Goal: Navigation & Orientation: Go to known website

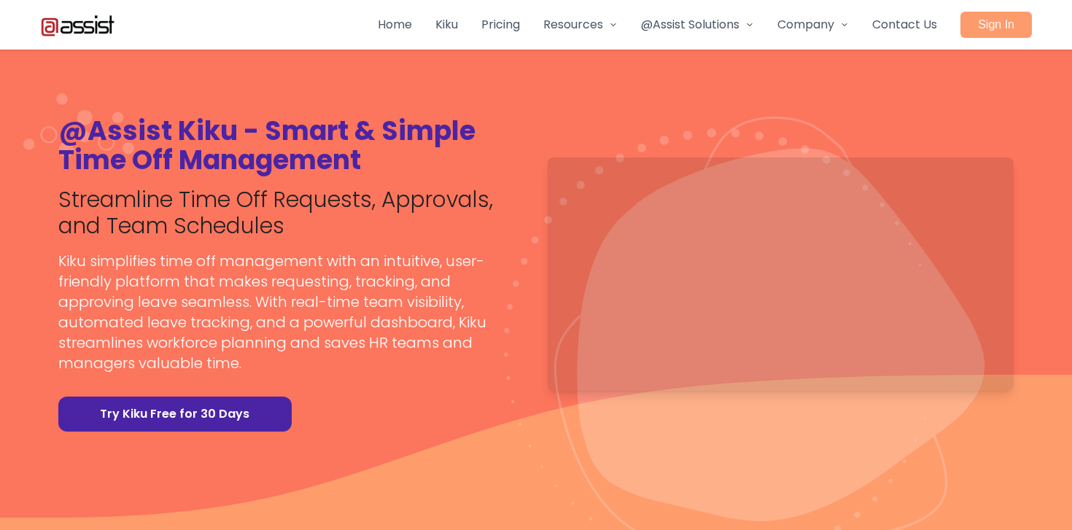
click at [77, 19] on img at bounding box center [77, 24] width 75 height 23
click at [992, 26] on link "Sign In" at bounding box center [995, 25] width 71 height 26
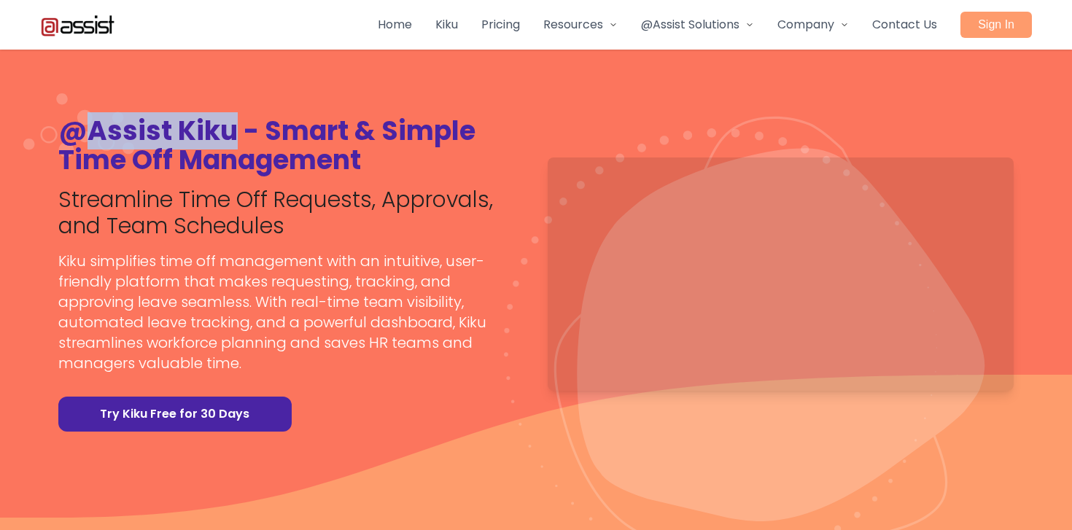
drag, startPoint x: 91, startPoint y: 140, endPoint x: 230, endPoint y: 127, distance: 139.1
click at [230, 127] on h1 "@Assist Kiku - Smart & Simple Time Off Management" at bounding box center [291, 146] width 466 height 58
copy h1 "Assist Kiku"
click at [220, 93] on div at bounding box center [220, 93] width 0 height 0
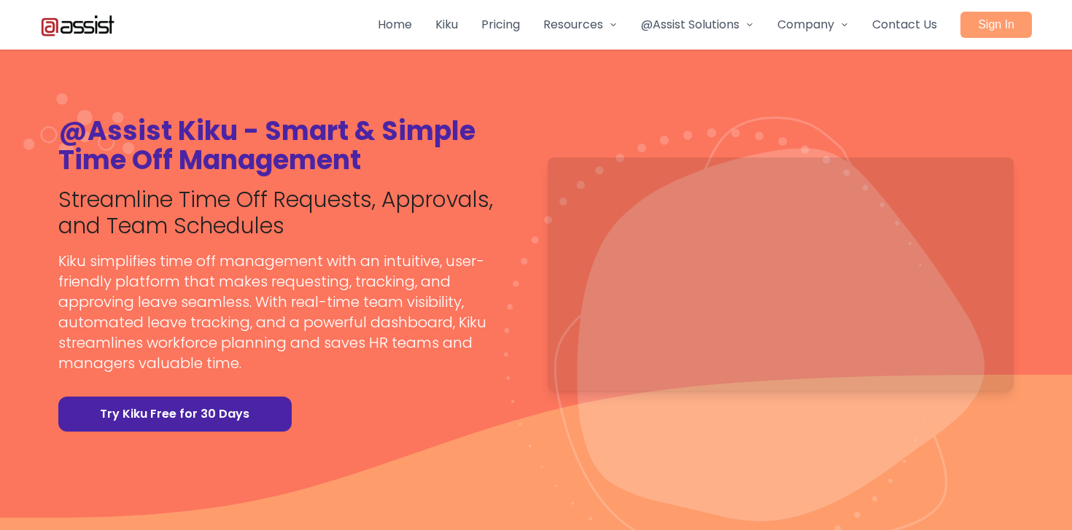
click at [261, 85] on section "@Assist Kiku - Smart & Simple Time Off Management Streamline Time Off Requests,…" at bounding box center [536, 274] width 1072 height 408
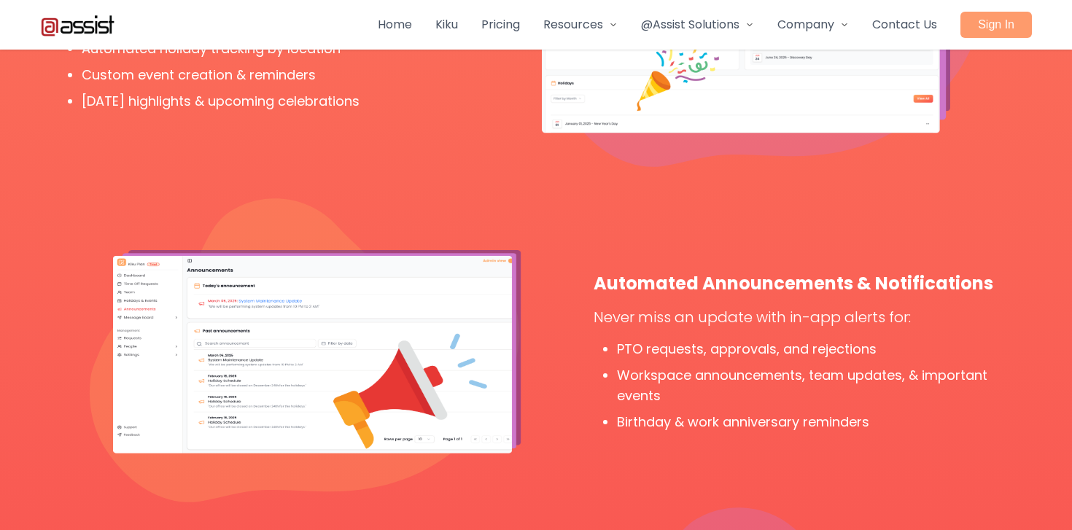
scroll to position [5389, 0]
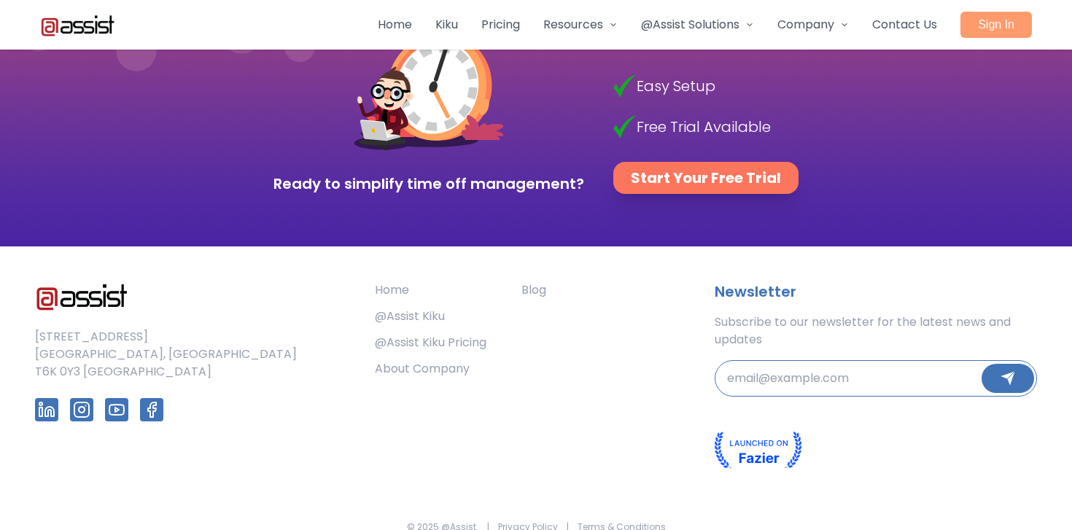
click at [47, 401] on img "Follow us on LinkedIn" at bounding box center [46, 409] width 17 height 17
